Goal: Information Seeking & Learning: Learn about a topic

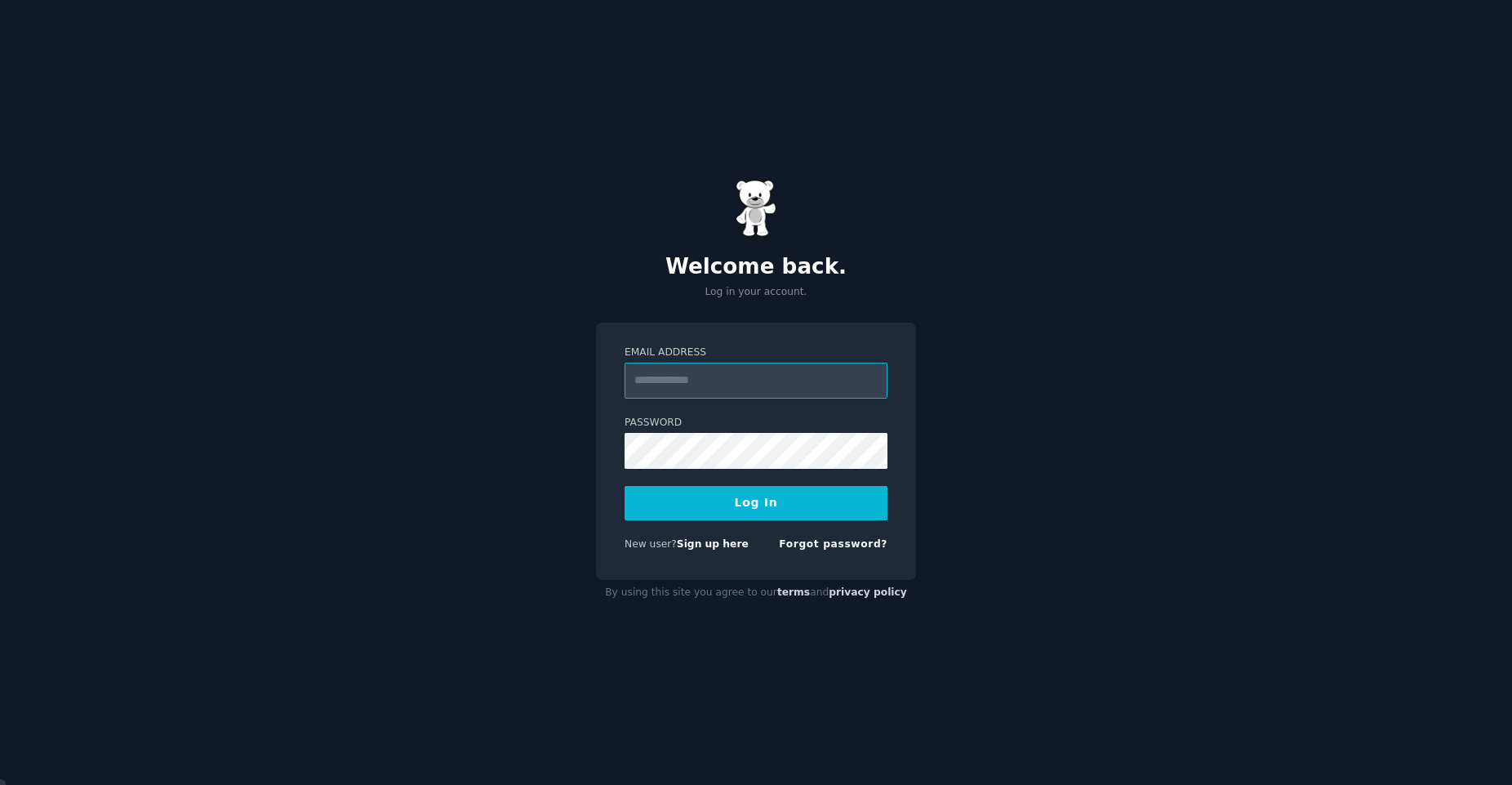
click at [772, 394] on input "Email Address" at bounding box center [756, 380] width 263 height 36
type input "**********"
click at [624, 486] on button "Log In" at bounding box center [756, 503] width 263 height 34
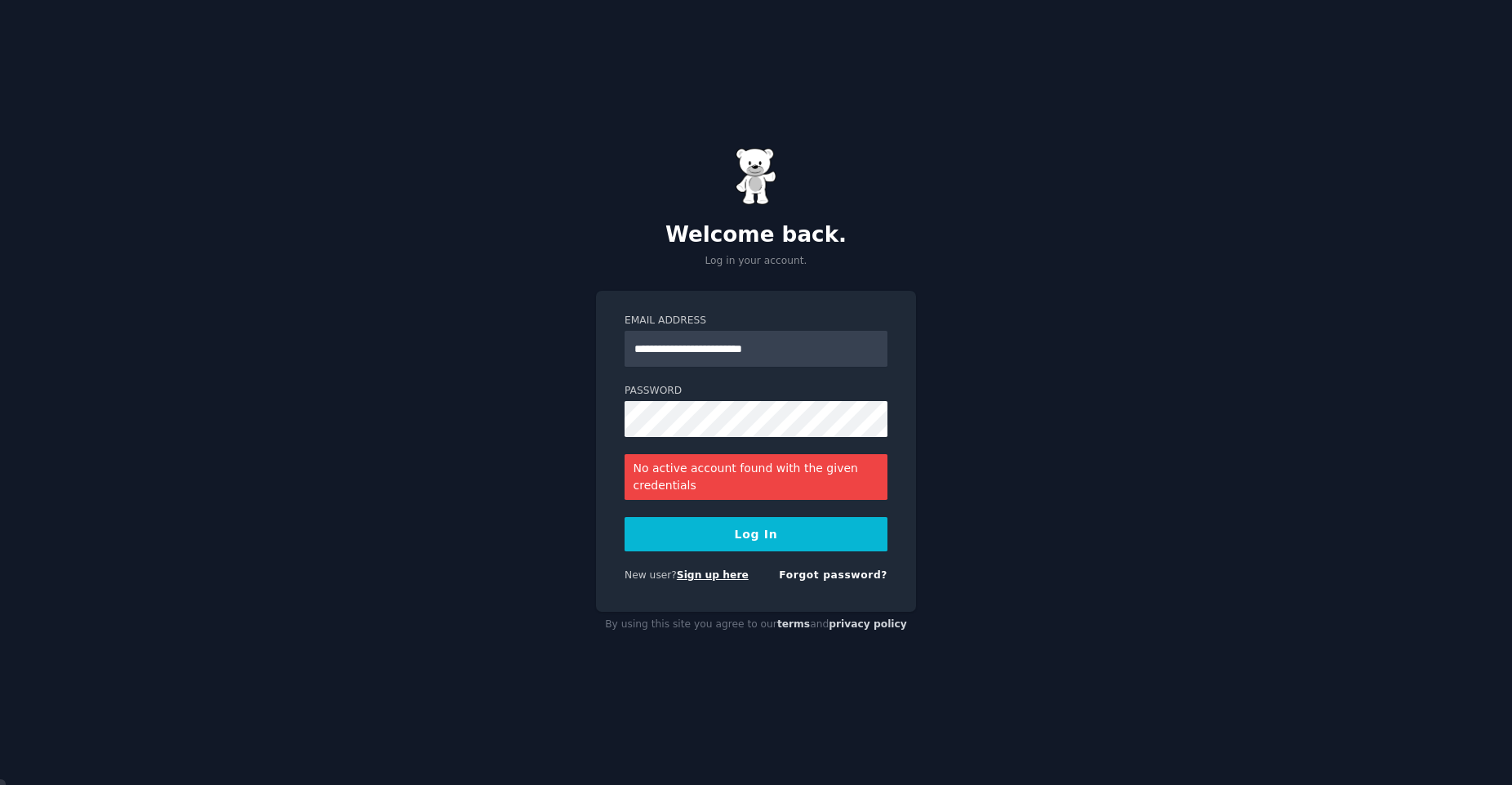
click at [717, 576] on link "Sign up here" at bounding box center [713, 575] width 72 height 12
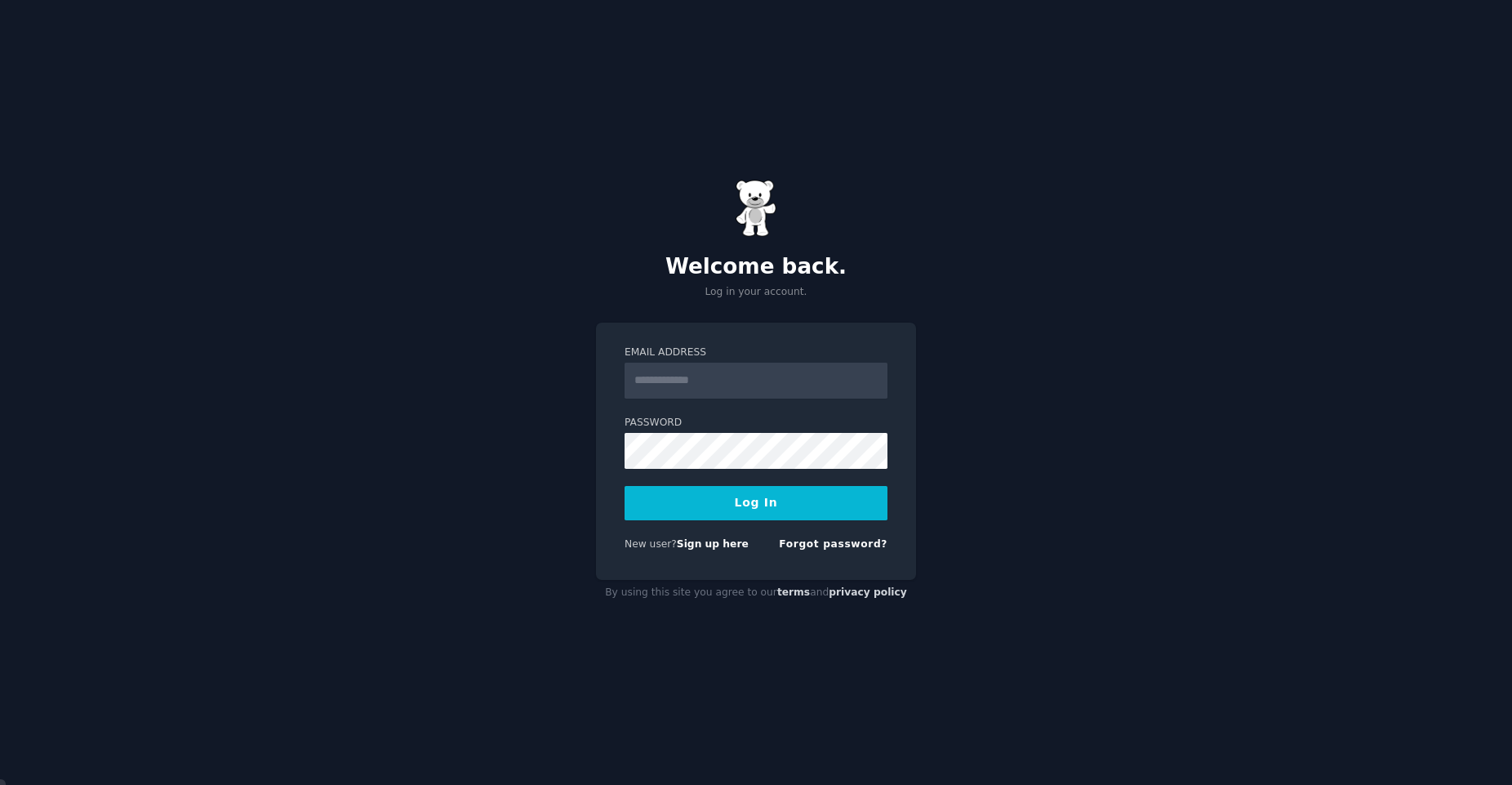
click at [767, 370] on input "Email Address" at bounding box center [756, 380] width 263 height 36
type input "**********"
click at [624, 486] on button "Log In" at bounding box center [756, 503] width 263 height 34
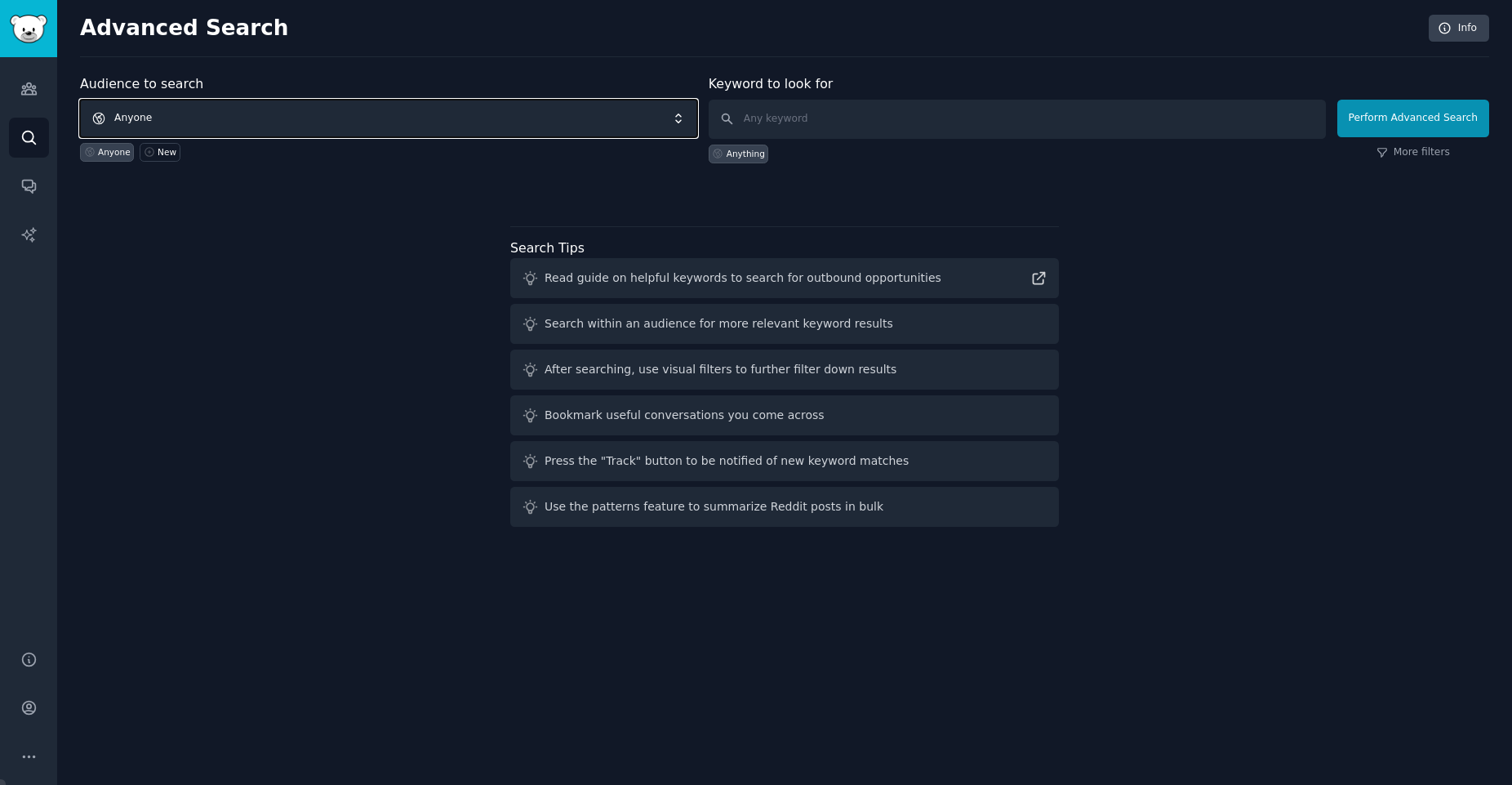
click at [318, 118] on span "Anyone" at bounding box center [388, 119] width 617 height 38
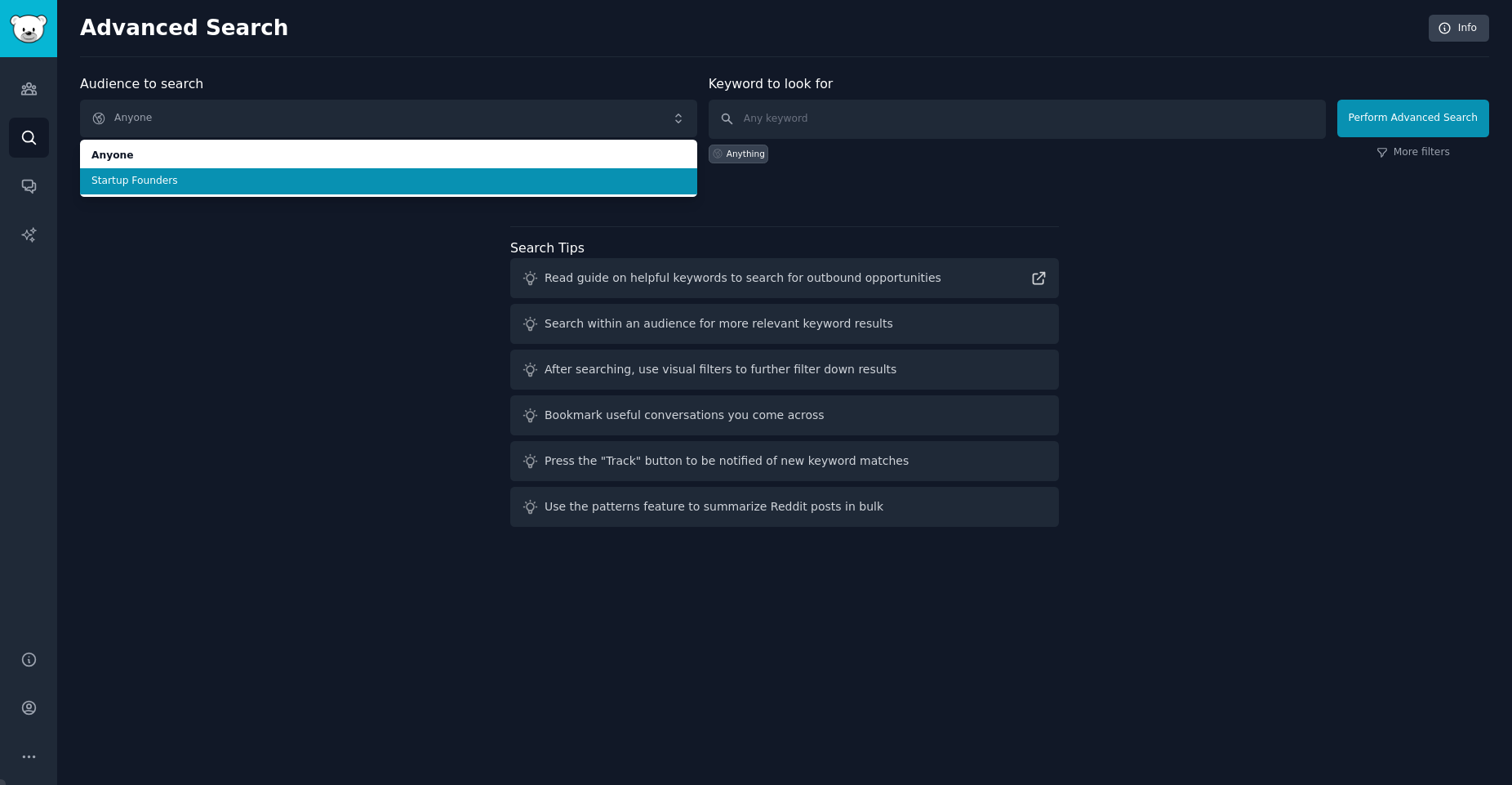
click at [248, 185] on span "Startup Founders" at bounding box center [388, 181] width 595 height 14
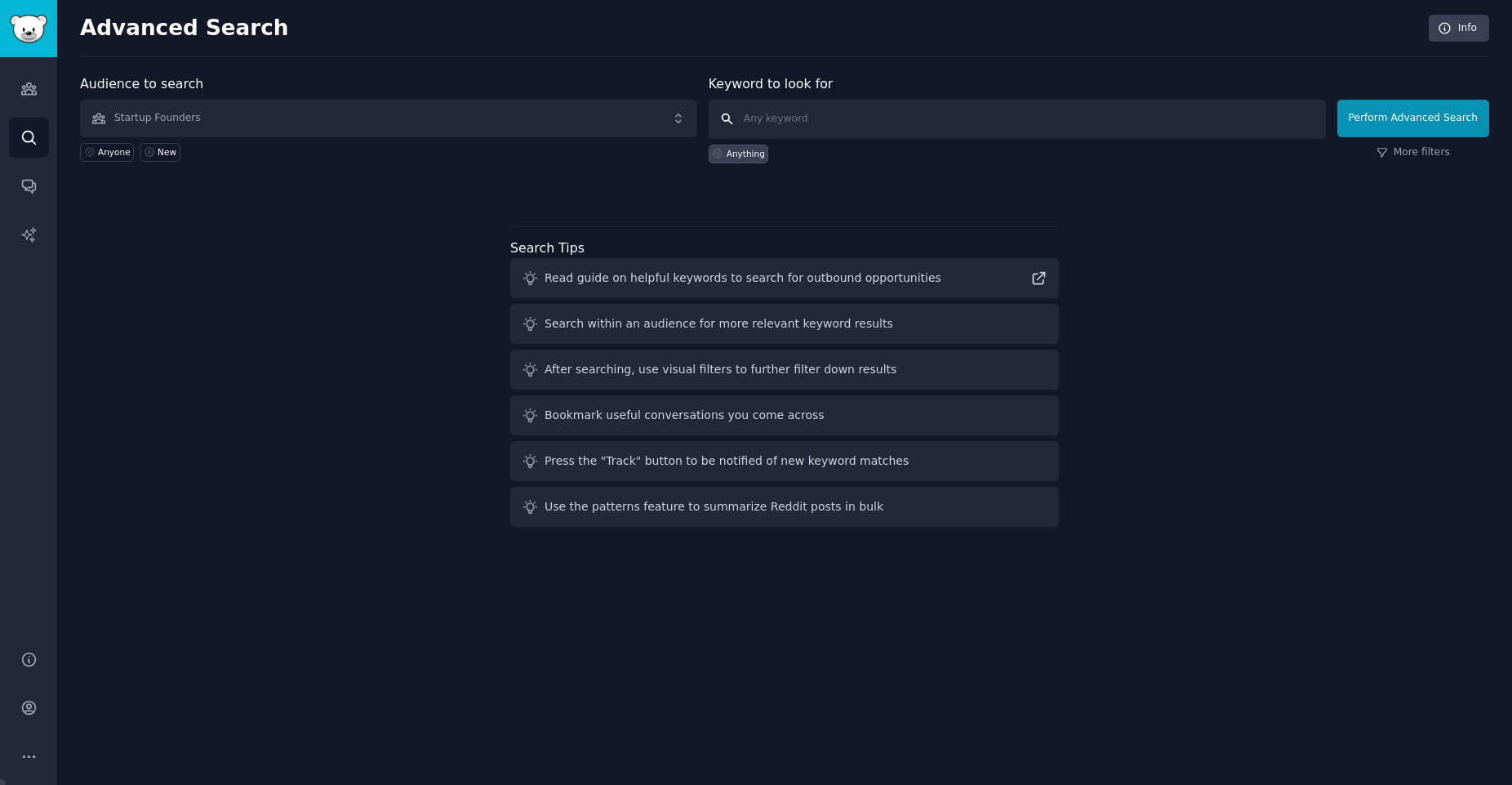
click at [797, 107] on input "text" at bounding box center [1017, 119] width 617 height 39
type input "SaaS,Automation,Agent"
click button "Perform Advanced Search" at bounding box center [1413, 119] width 152 height 38
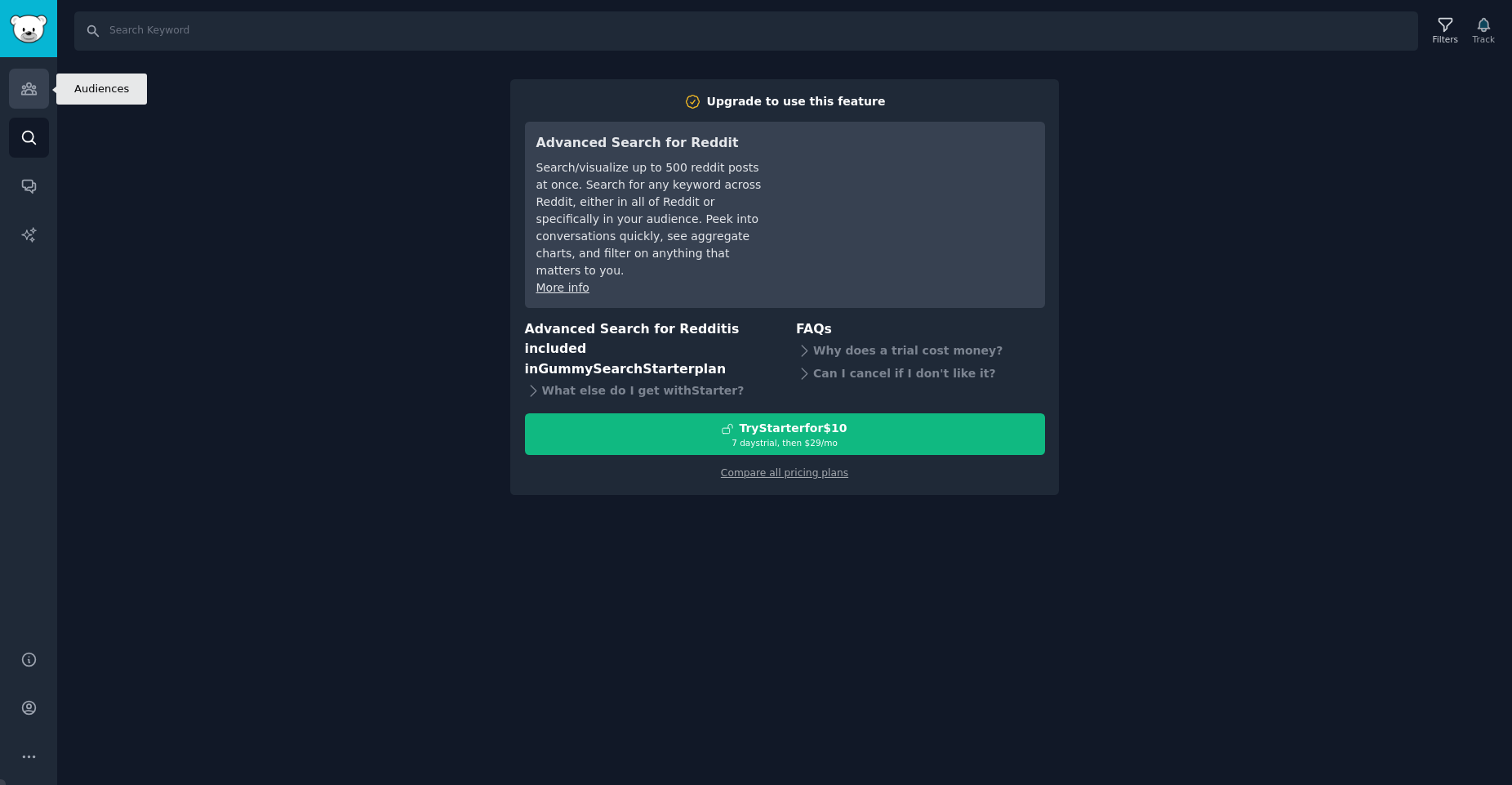
click at [23, 87] on icon "Sidebar" at bounding box center [29, 88] width 17 height 17
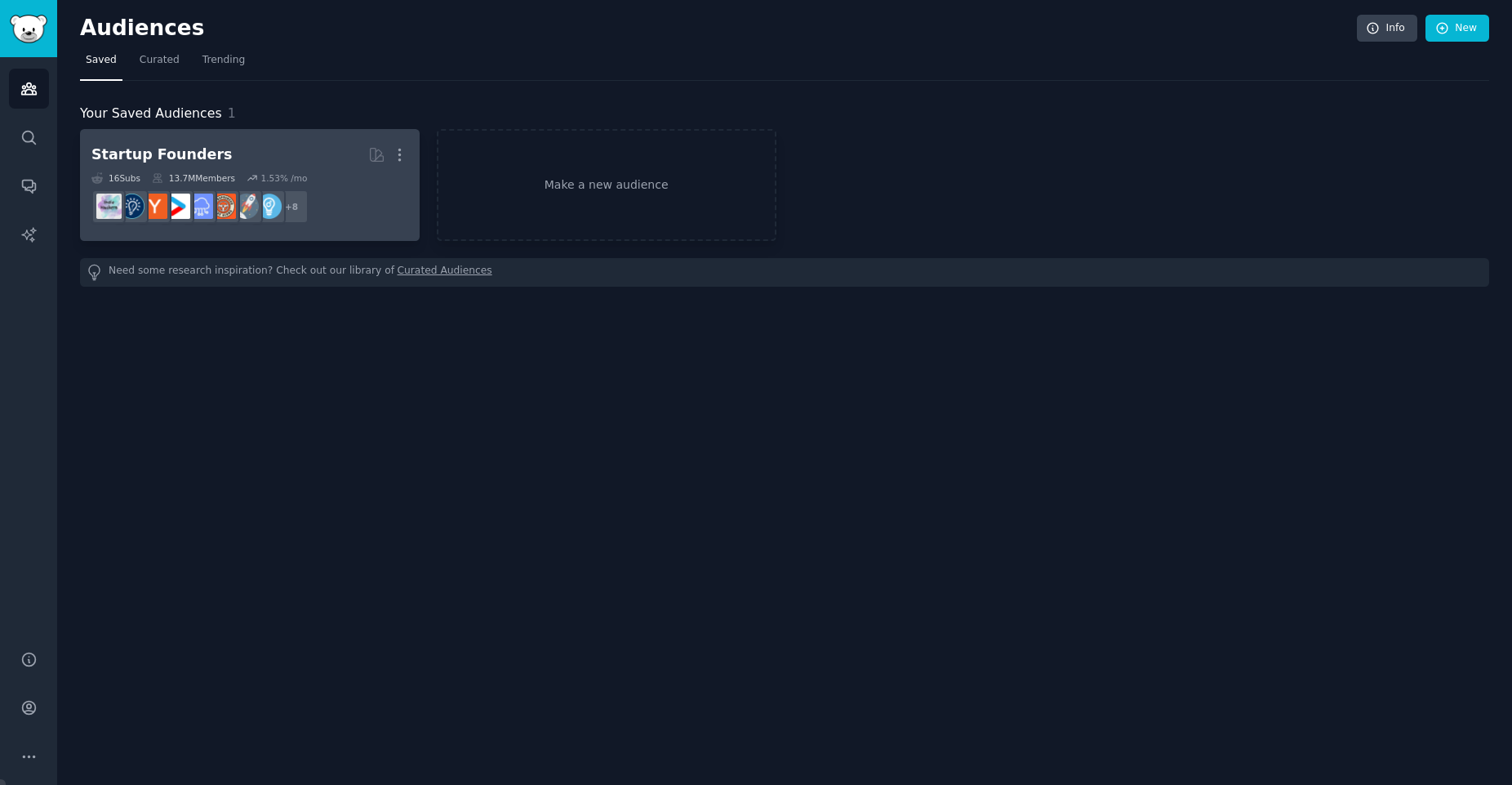
click at [291, 160] on h2 "Startup Founders More" at bounding box center [250, 155] width 317 height 29
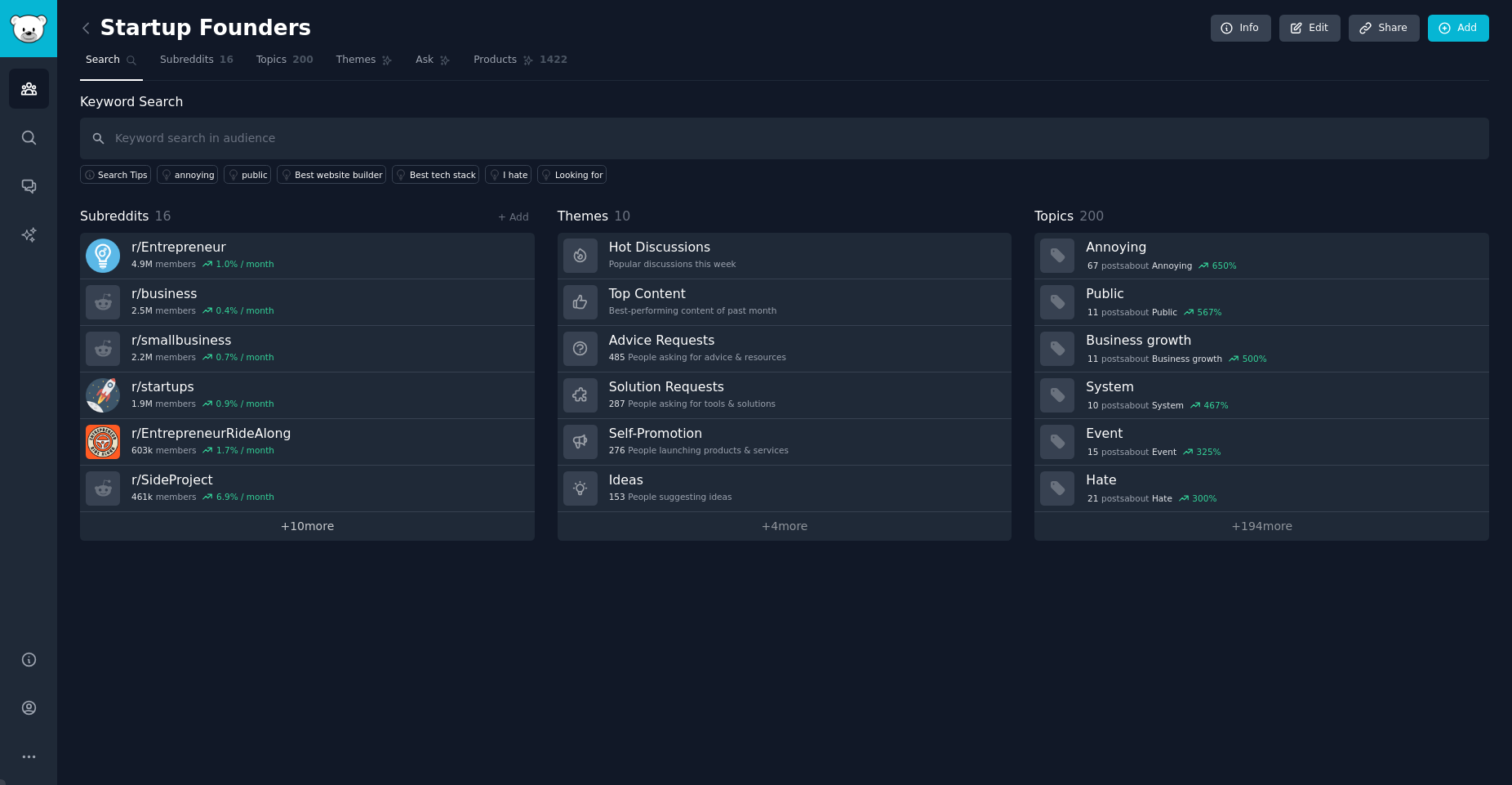
click at [272, 522] on link "+ 10 more" at bounding box center [307, 526] width 455 height 29
